Goal: Information Seeking & Learning: Learn about a topic

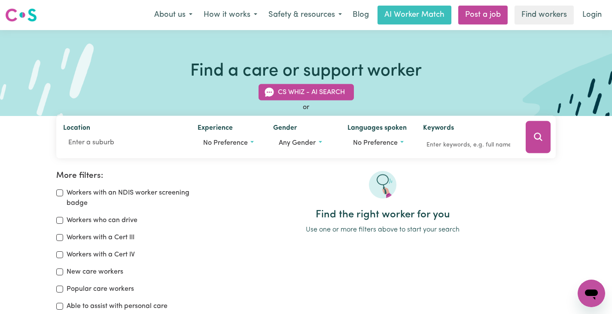
click at [20, 13] on img at bounding box center [21, 14] width 32 height 15
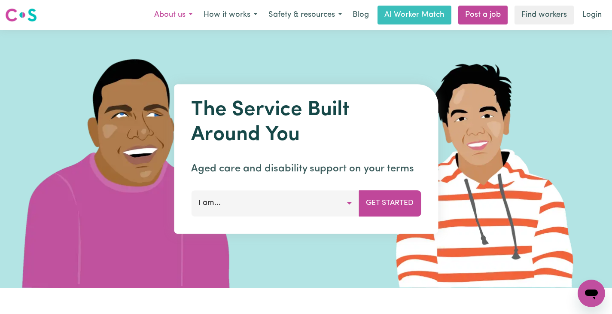
click at [162, 16] on button "About us" at bounding box center [172, 15] width 49 height 18
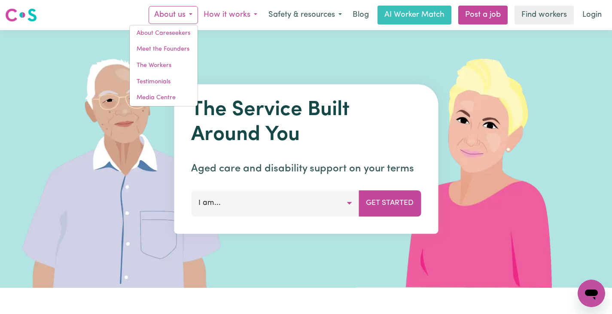
click at [231, 16] on button "How it works" at bounding box center [230, 15] width 65 height 18
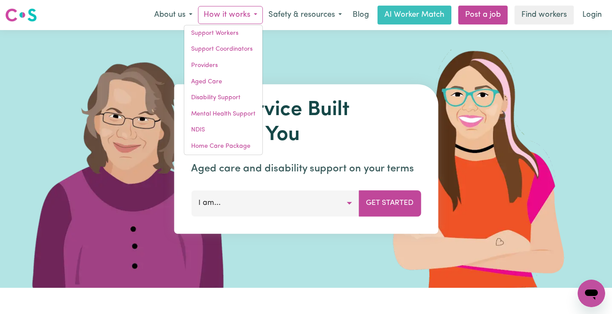
scroll to position [11, 0]
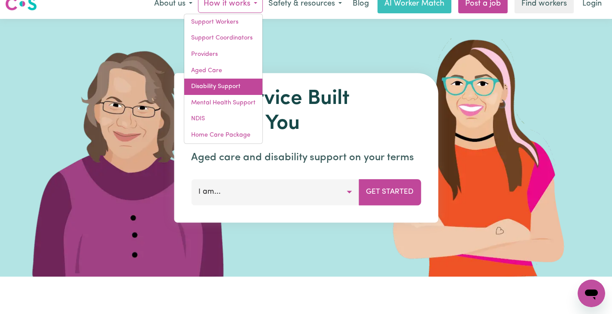
click at [215, 90] on link "Disability Support" at bounding box center [223, 87] width 78 height 16
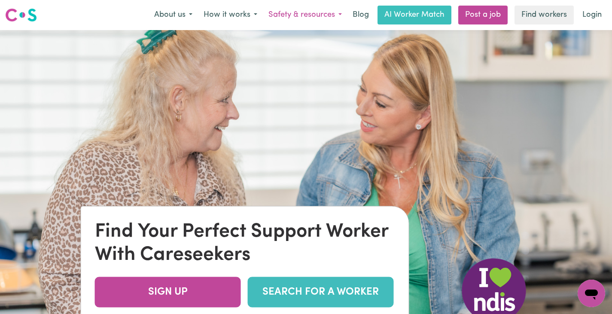
click at [314, 18] on button "Safety & resources" at bounding box center [305, 15] width 85 height 18
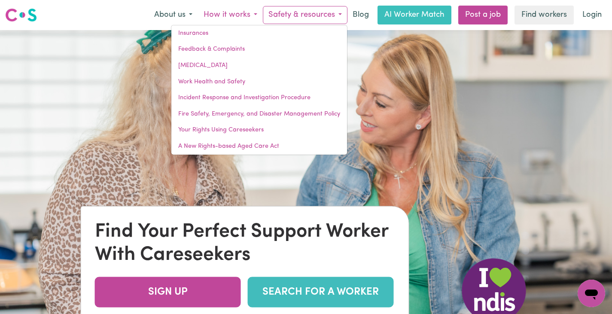
click at [218, 17] on button "How it works" at bounding box center [230, 15] width 65 height 18
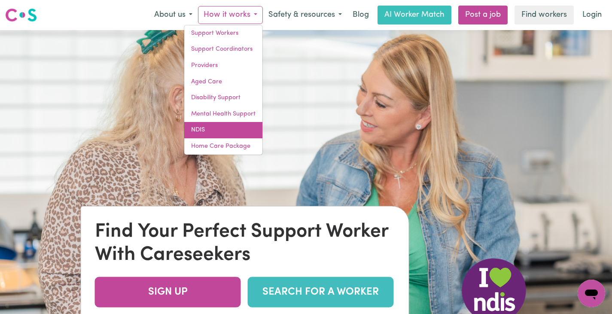
click at [217, 126] on link "NDIS" at bounding box center [223, 130] width 78 height 16
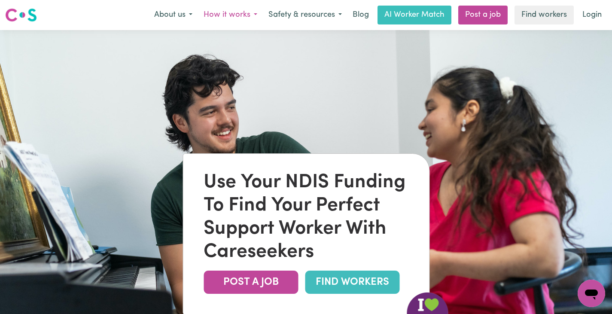
click at [228, 18] on button "How it works" at bounding box center [230, 15] width 65 height 18
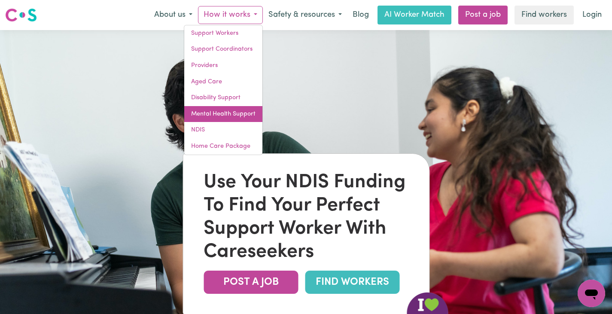
click at [230, 114] on link "Mental Health Support" at bounding box center [223, 114] width 78 height 16
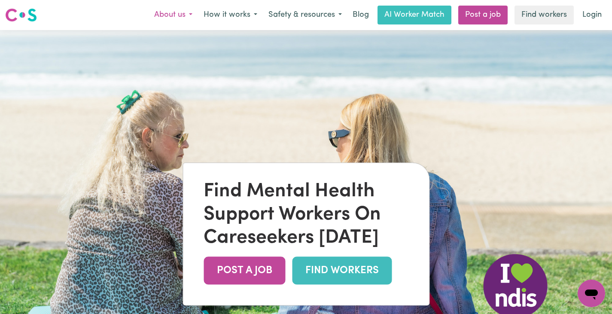
click at [167, 15] on button "About us" at bounding box center [172, 15] width 49 height 18
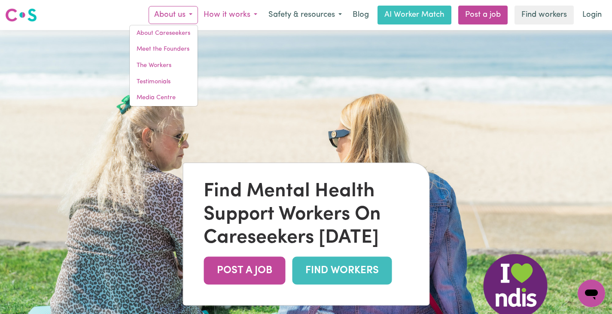
click at [219, 14] on button "How it works" at bounding box center [230, 15] width 65 height 18
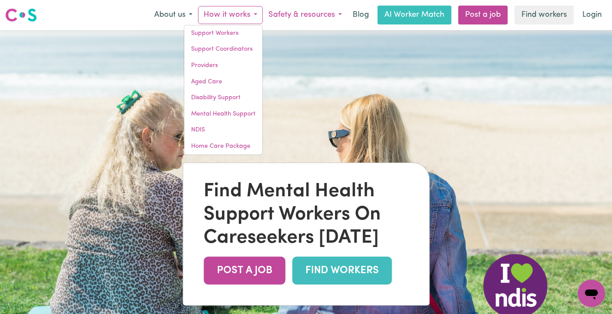
click at [297, 15] on button "Safety & resources" at bounding box center [305, 15] width 85 height 18
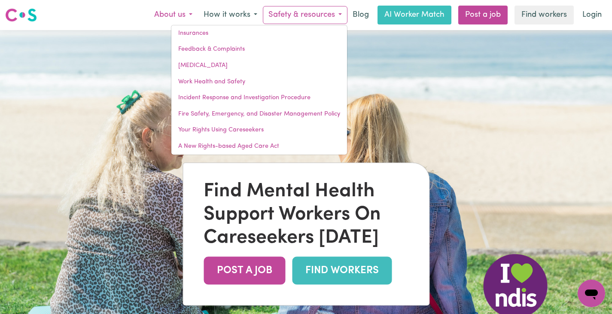
click at [177, 15] on button "About us" at bounding box center [172, 15] width 49 height 18
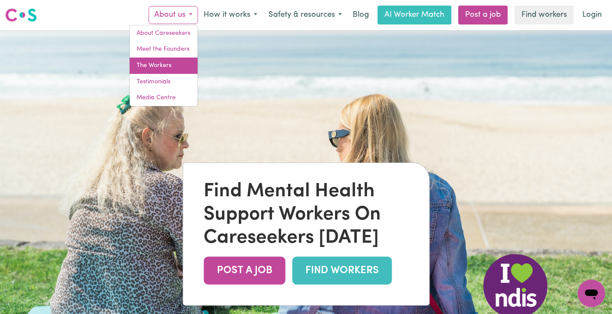
click at [158, 65] on link "The Workers" at bounding box center [164, 66] width 68 height 16
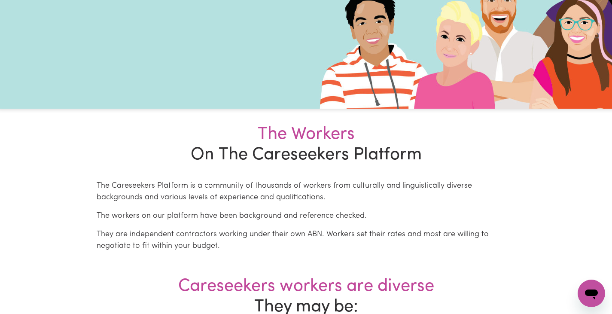
scroll to position [91, 0]
